Goal: Information Seeking & Learning: Find specific fact

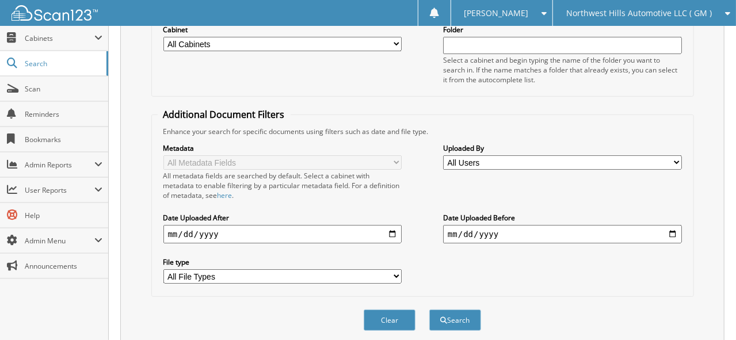
scroll to position [172, 0]
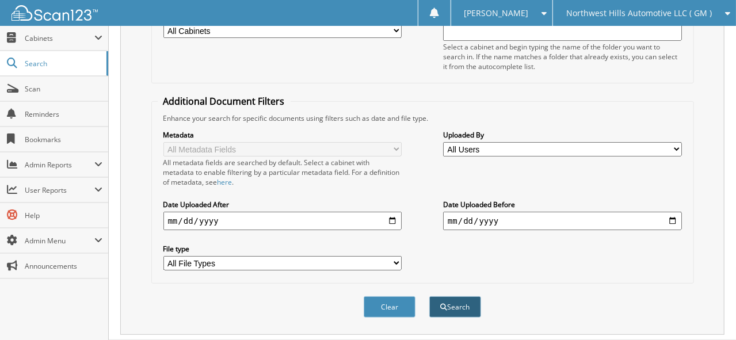
type input "decumanus"
click at [470, 296] on button "Search" at bounding box center [455, 306] width 52 height 21
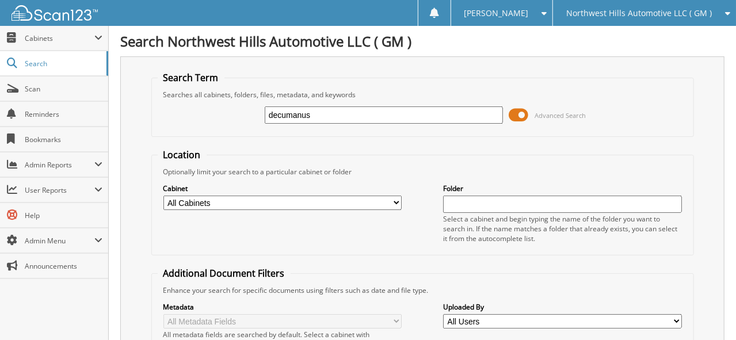
click at [650, 14] on span "Northwest Hills Automotive LLC ( GM )" at bounding box center [639, 13] width 146 height 7
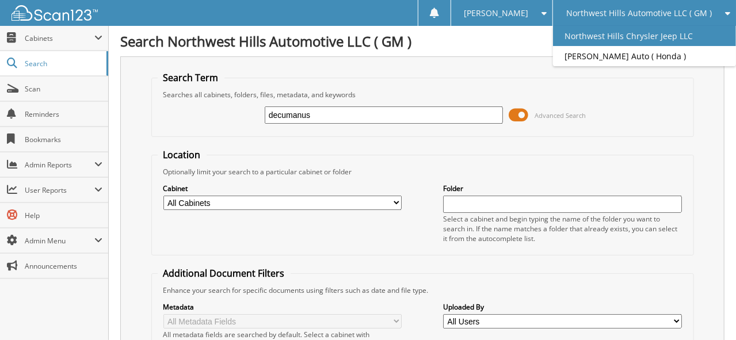
click at [624, 36] on link "Northwest Hills Chrysler Jeep LLC" at bounding box center [644, 36] width 183 height 20
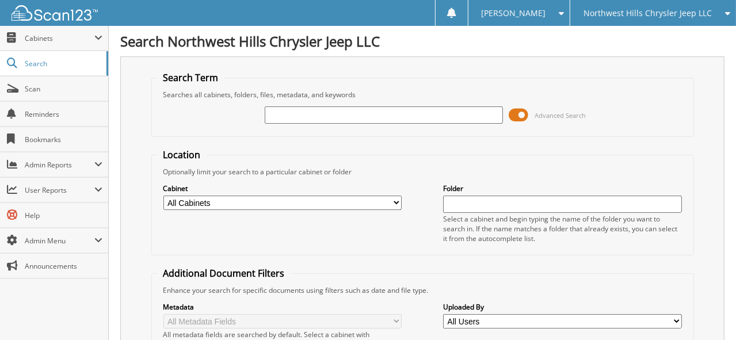
click at [312, 116] on input "text" at bounding box center [384, 114] width 238 height 17
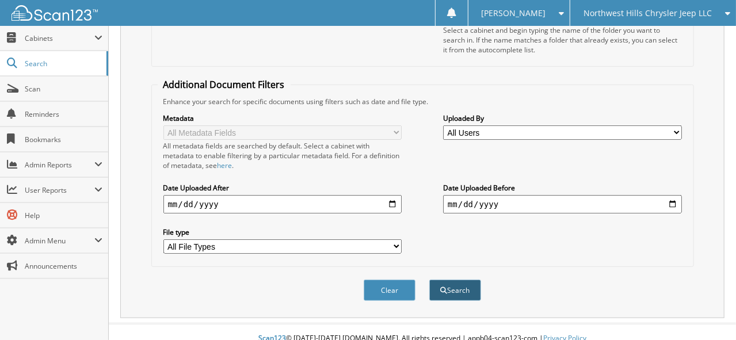
type input "decumanus"
click at [466, 280] on button "Search" at bounding box center [455, 290] width 52 height 21
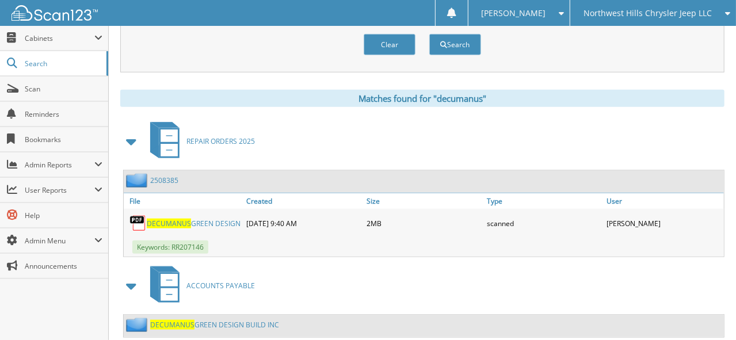
scroll to position [451, 0]
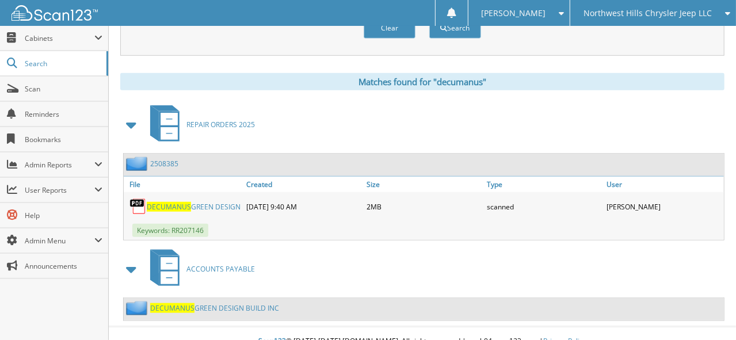
click at [246, 303] on link "DECUMANUS GREEN DESIGN BUILD INC" at bounding box center [214, 308] width 129 height 10
